Goal: Task Accomplishment & Management: Complete application form

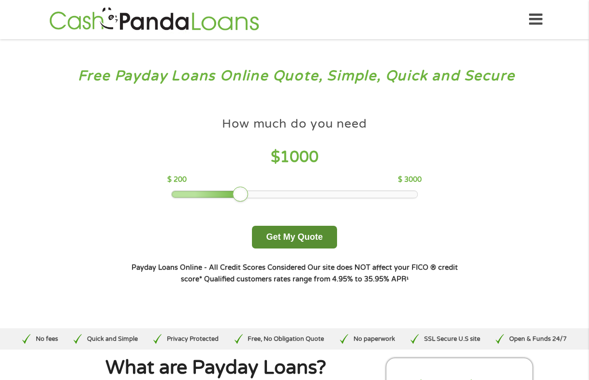
click at [303, 243] on button "Get My Quote" at bounding box center [294, 237] width 85 height 23
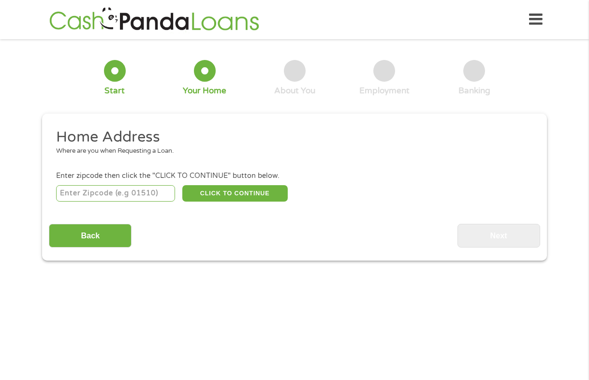
click at [150, 181] on li "Enter zipcode then click the "CLICK TO CONTINUE" button below. CLICK TO CONTINU…" at bounding box center [294, 187] width 491 height 32
click at [148, 194] on input "number" at bounding box center [116, 193] width 120 height 16
type input "19711"
select select "[US_STATE]"
click at [222, 199] on button "CLICK TO CONTINUE" at bounding box center [234, 193] width 105 height 16
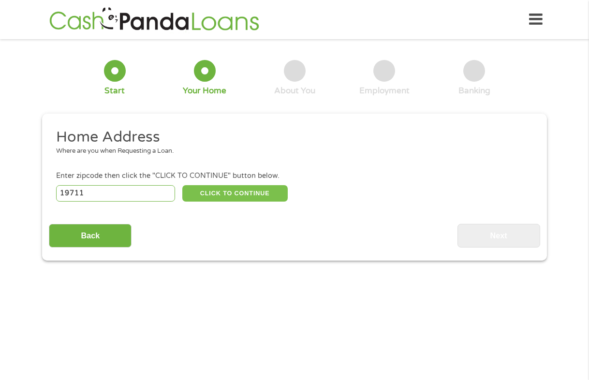
type input "19711"
type input "[GEOGRAPHIC_DATA]"
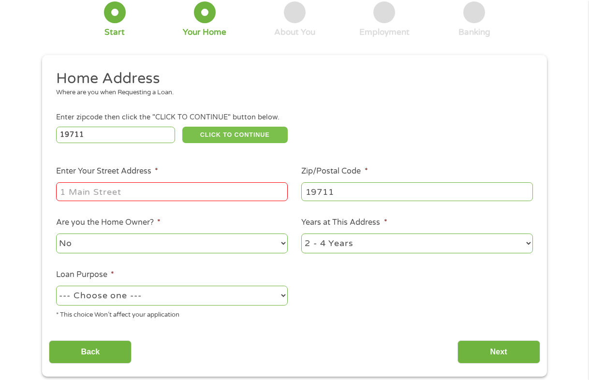
scroll to position [62, 0]
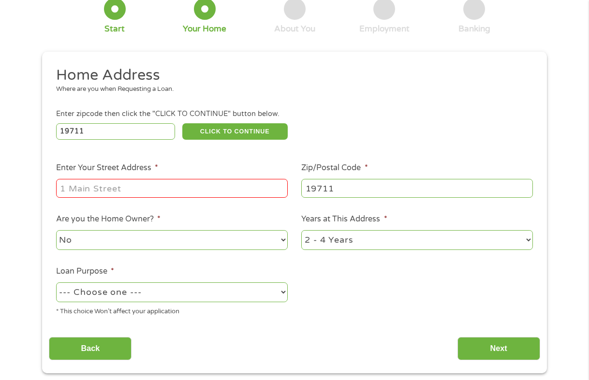
click at [173, 185] on input "Enter Your Street Address *" at bounding box center [172, 188] width 232 height 18
type input "[STREET_ADDRESS][PERSON_NAME]"
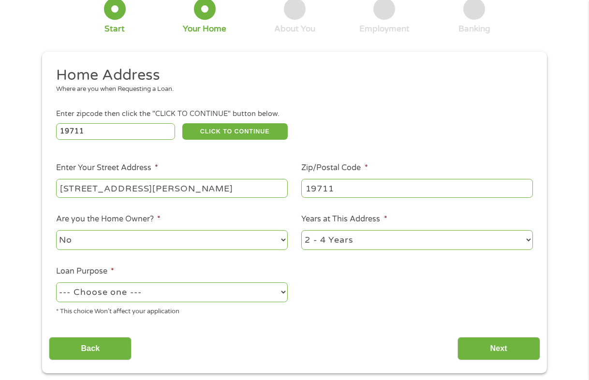
click at [142, 288] on select "--- Choose one --- Pay Bills Debt Consolidation Home Improvement Major Purchase…" at bounding box center [172, 293] width 232 height 20
select select "paybills"
click at [56, 283] on select "--- Choose one --- Pay Bills Debt Consolidation Home Improvement Major Purchase…" at bounding box center [172, 293] width 232 height 20
click at [502, 349] on input "Next" at bounding box center [499, 349] width 83 height 24
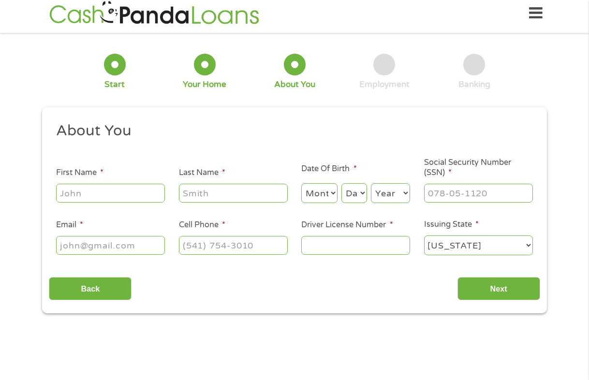
scroll to position [0, 0]
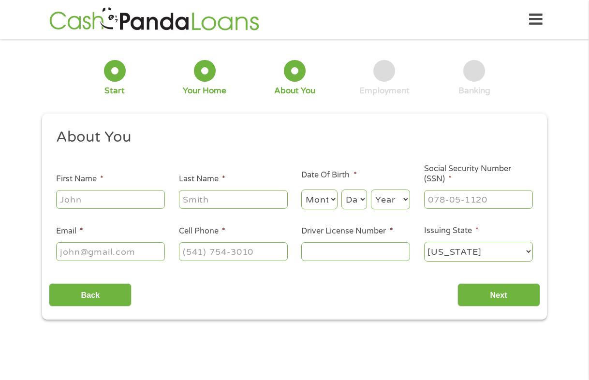
click at [122, 195] on input "First Name *" at bounding box center [110, 199] width 109 height 18
type input "Ebony"
type input "[PERSON_NAME]"
type input "[EMAIL_ADDRESS][DOMAIN_NAME]"
type input "6097713453"
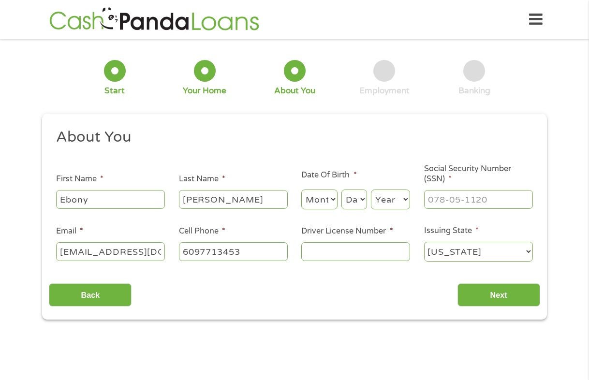
select select "[US_STATE]"
click at [260, 256] on input "[PHONE_NUMBER]" at bounding box center [233, 251] width 109 height 18
type input "[PHONE_NUMBER]"
click at [323, 208] on select "Month 1 2 3 4 5 6 7 8 9 10 11 12" at bounding box center [319, 200] width 36 height 20
select select "5"
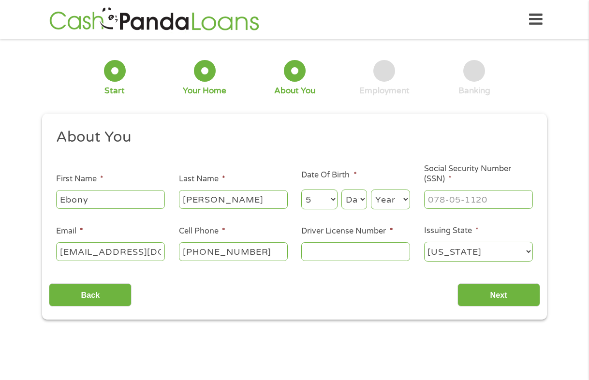
click at [301, 190] on select "Month 1 2 3 4 5 6 7 8 9 10 11 12" at bounding box center [319, 200] width 36 height 20
click at [356, 202] on select "Day 1 2 3 4 5 6 7 8 9 10 11 12 13 14 15 16 17 18 19 20 21 22 23 24 25 26 27 28 …" at bounding box center [355, 200] width 26 height 20
select select "28"
click at [342, 190] on select "Day 1 2 3 4 5 6 7 8 9 10 11 12 13 14 15 16 17 18 19 20 21 22 23 24 25 26 27 28 …" at bounding box center [355, 200] width 26 height 20
click at [383, 205] on select "Year [DATE] 2006 2005 2004 2003 2002 2001 2000 1999 1998 1997 1996 1995 1994 19…" at bounding box center [390, 200] width 39 height 20
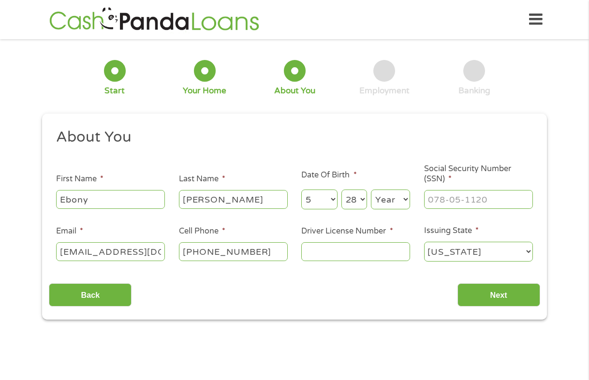
select select "1988"
click at [371, 190] on select "Year [DATE] 2006 2005 2004 2003 2002 2001 2000 1999 1998 1997 1996 1995 1994 19…" at bounding box center [390, 200] width 39 height 20
click at [454, 202] on input "___-__-____" at bounding box center [478, 199] width 109 height 18
type input "147-84-7339"
click at [362, 250] on input "Driver License Number *" at bounding box center [355, 251] width 109 height 18
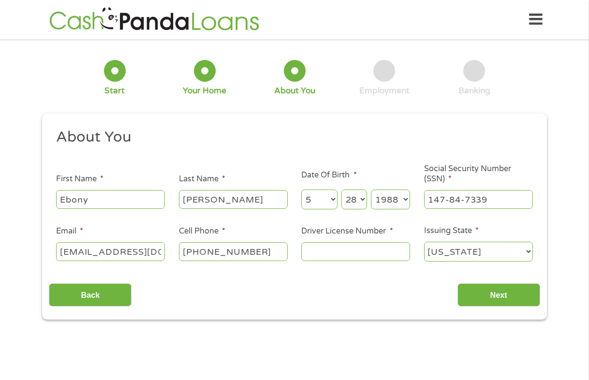
type input "H02961878355882"
click at [499, 304] on input "Next" at bounding box center [499, 296] width 83 height 24
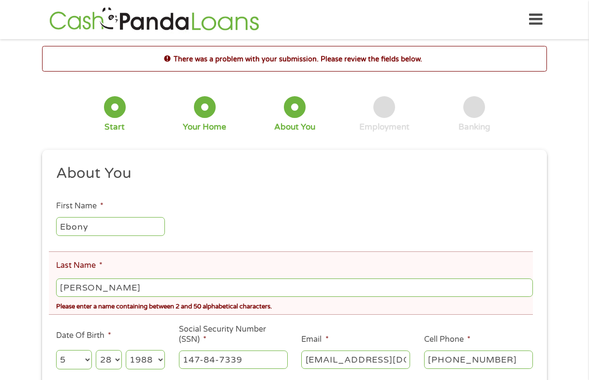
click at [95, 284] on input "[PERSON_NAME]" at bounding box center [294, 288] width 477 height 18
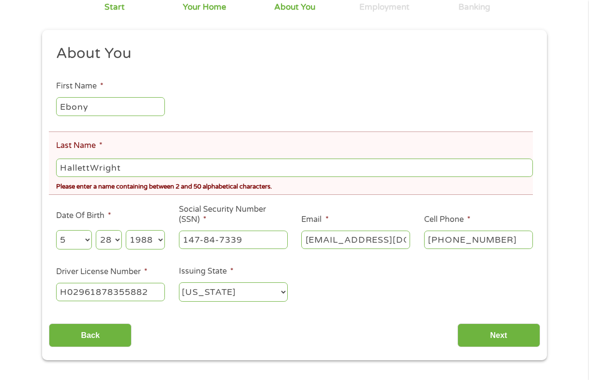
scroll to position [176, 0]
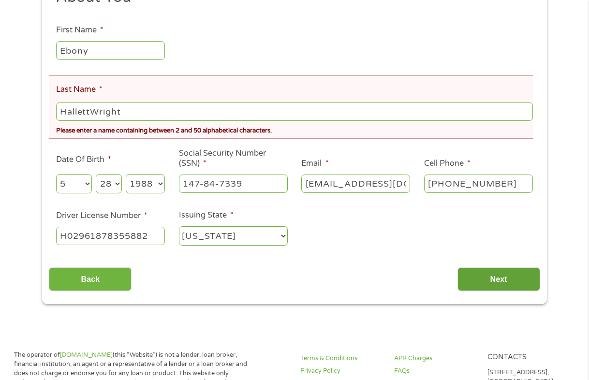
type input "HallettWright"
click at [464, 278] on input "Next" at bounding box center [499, 280] width 83 height 24
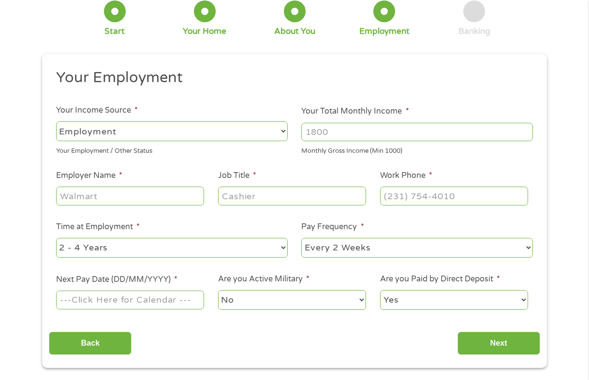
scroll to position [61, 0]
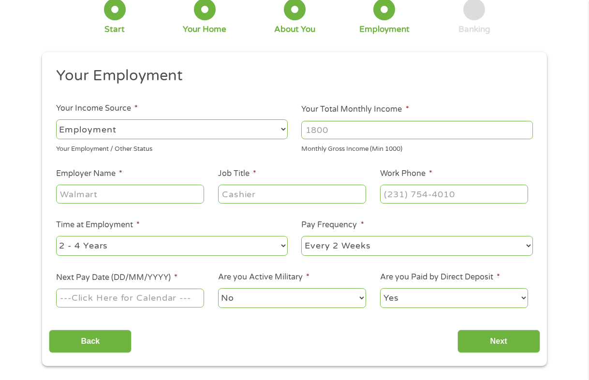
click at [91, 294] on input "Next Pay Date (DD/MM/YYYY) *" at bounding box center [130, 298] width 148 height 18
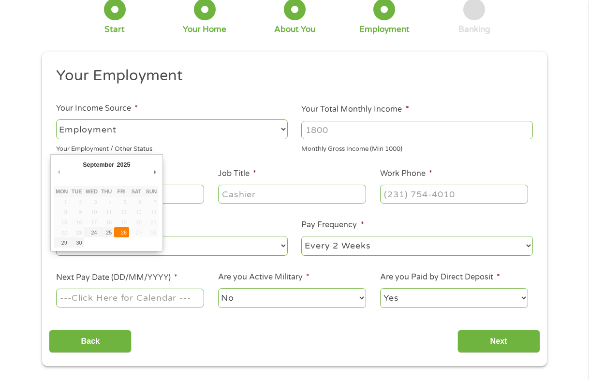
type input "[DATE]"
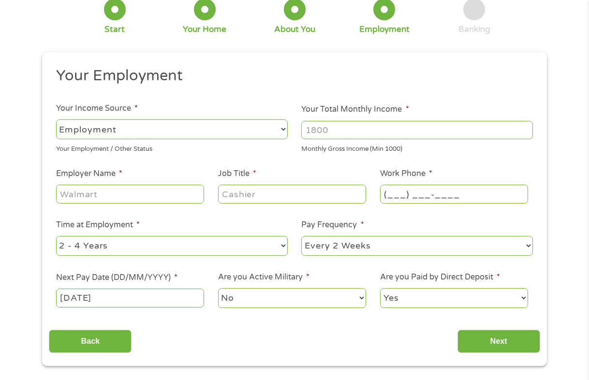
click at [440, 194] on input "(___) ___-____" at bounding box center [454, 194] width 148 height 18
type input "[PHONE_NUMBER]"
click at [269, 191] on input "Job Title *" at bounding box center [292, 194] width 148 height 18
type input "manager"
click at [180, 187] on input "Employer Name *" at bounding box center [130, 194] width 148 height 18
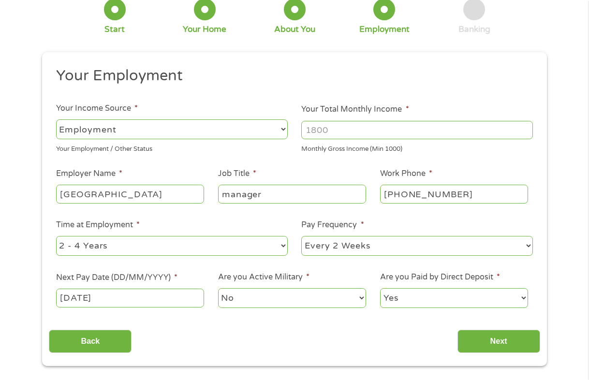
type input "[GEOGRAPHIC_DATA]"
click at [505, 92] on ul "Your Employment Your Income Source * --- Choose one --- Employment [DEMOGRAPHIC…" at bounding box center [294, 191] width 491 height 251
click at [369, 127] on input "Your Total Monthly Income *" at bounding box center [417, 130] width 232 height 18
type input "4200"
click at [522, 340] on input "Next" at bounding box center [499, 342] width 83 height 24
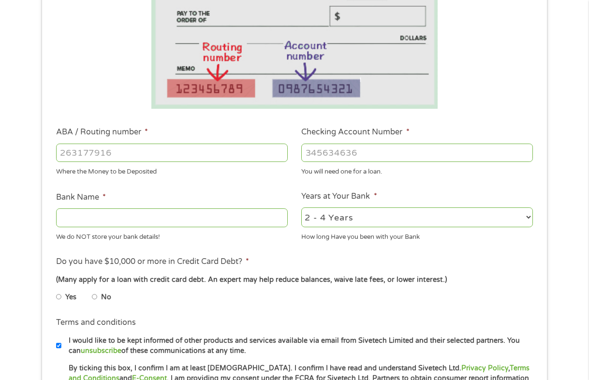
scroll to position [184, 0]
click at [222, 148] on input "ABA / Routing number *" at bounding box center [172, 153] width 232 height 18
type input "021000021"
type input "JPMORGAN CHASE BANK"
type input "021000021"
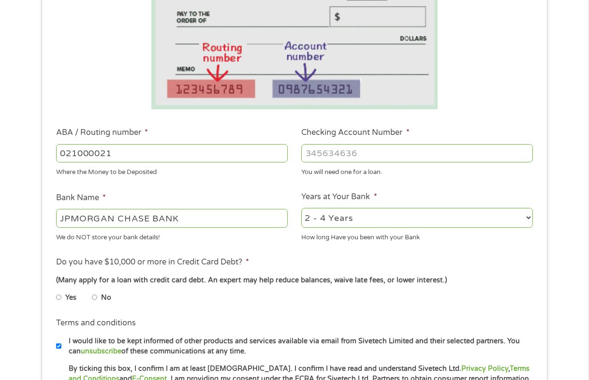
click at [335, 155] on input "Checking Account Number *" at bounding box center [417, 153] width 232 height 18
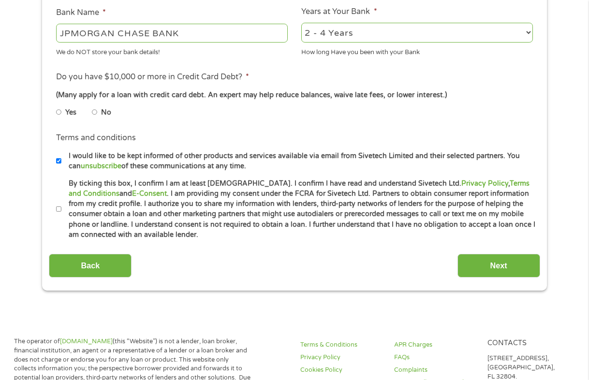
scroll to position [371, 0]
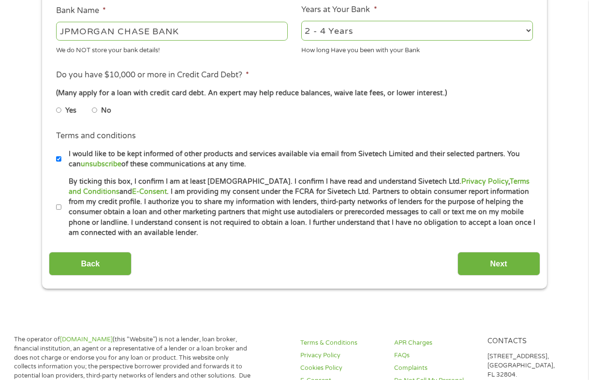
type input "995135495"
click at [95, 113] on input "No" at bounding box center [95, 110] width 6 height 15
radio input "true"
click at [58, 208] on input "By ticking this box, I confirm I am at least [DEMOGRAPHIC_DATA]. I confirm I ha…" at bounding box center [59, 207] width 6 height 15
checkbox input "true"
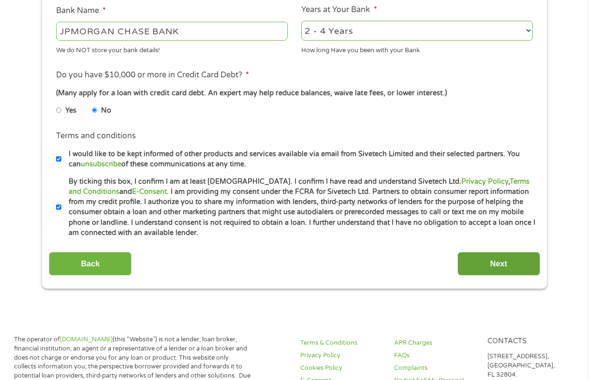
click at [488, 267] on input "Next" at bounding box center [499, 264] width 83 height 24
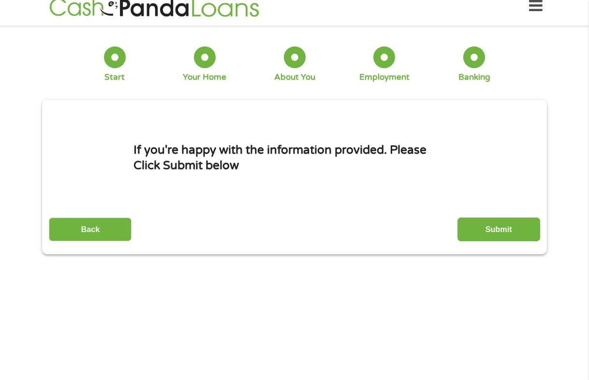
scroll to position [0, 0]
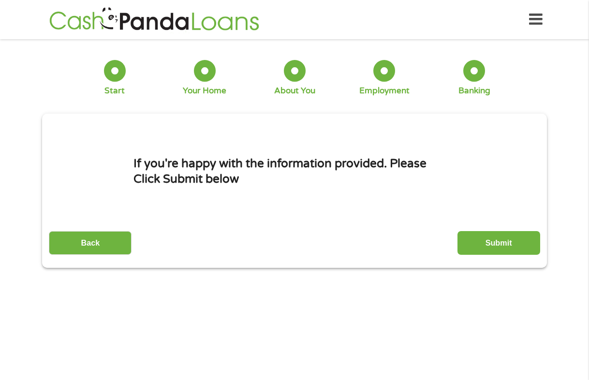
click at [486, 246] on input "Submit" at bounding box center [499, 243] width 83 height 24
